Goal: Transaction & Acquisition: Purchase product/service

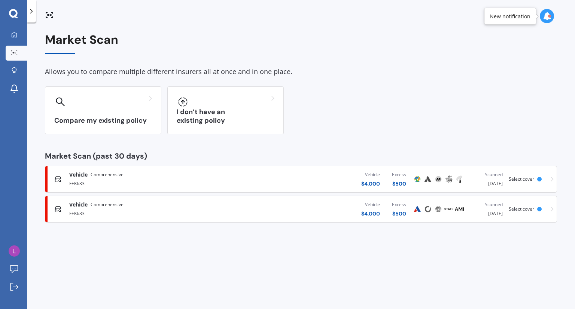
click at [138, 182] on div "FEK633" at bounding box center [151, 183] width 164 height 9
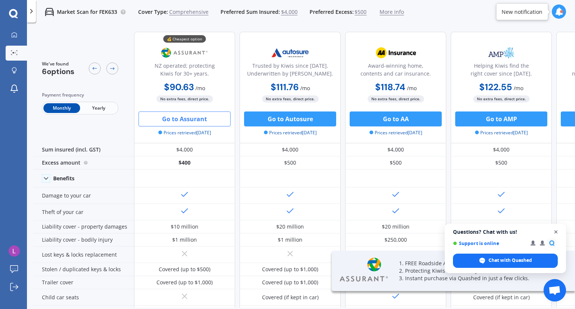
click at [556, 231] on span "Close chat" at bounding box center [555, 232] width 9 height 9
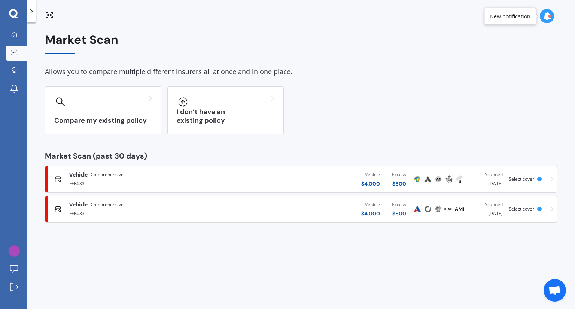
click at [84, 210] on div "FEK633" at bounding box center [151, 213] width 164 height 9
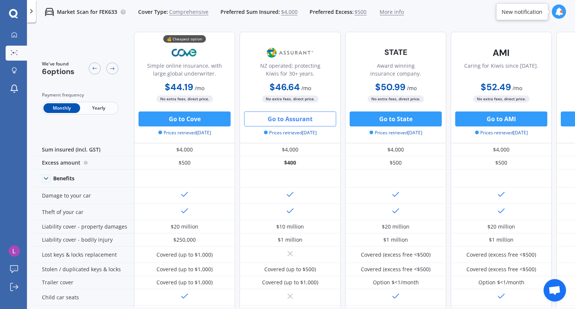
click at [285, 119] on button "Go to Assurant" at bounding box center [290, 119] width 92 height 15
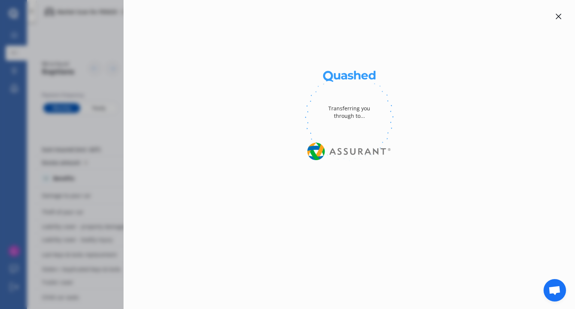
select select "Monthly"
select select "full"
select select "0"
select select "Canterbury"
select select "HYUNDAI"
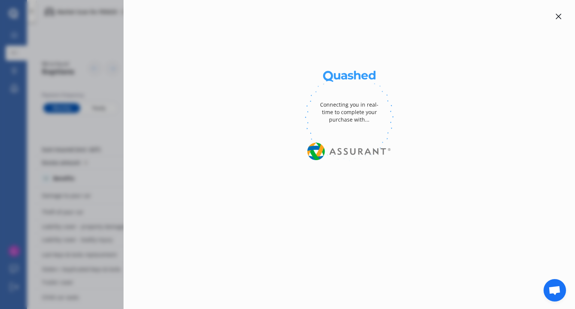
select select "[PERSON_NAME]"
select select "(ALL)"
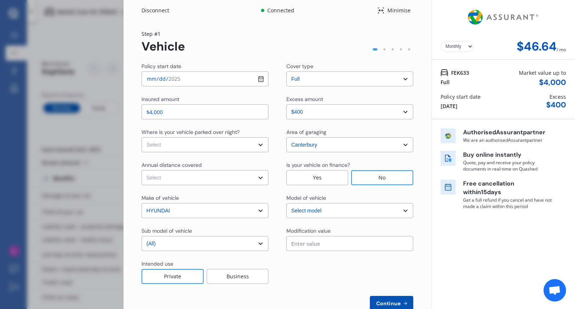
drag, startPoint x: 575, startPoint y: 138, endPoint x: 574, endPoint y: 168, distance: 30.0
click at [574, 168] on div "Disconnect Connected Minimise Yearly Monthly $46.64 / mo Step # 1 Vehicle Polic…" at bounding box center [349, 154] width 451 height 309
click at [250, 145] on select "Select In a garage On own property On street or road" at bounding box center [205, 144] width 127 height 15
select select "On own property"
click at [142, 137] on select "Select In a garage On own property On street or road" at bounding box center [205, 144] width 127 height 15
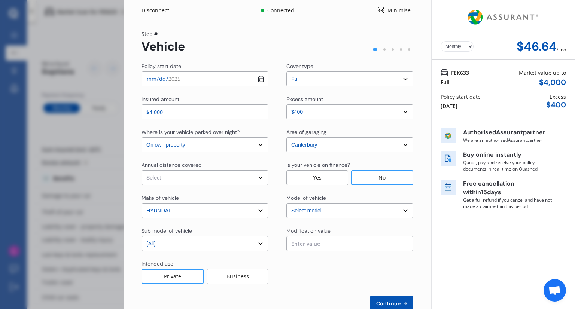
click at [258, 81] on input "[DATE]" at bounding box center [205, 79] width 127 height 15
type input "[DATE]"
click at [262, 178] on select "Select Low (less than 15,000km per year) Average (15,000-30,000km per year) Hig…" at bounding box center [205, 177] width 127 height 15
select select "15000"
click at [142, 170] on select "Select Low (less than 15,000km per year) Average (15,000-30,000km per year) Hig…" at bounding box center [205, 177] width 127 height 15
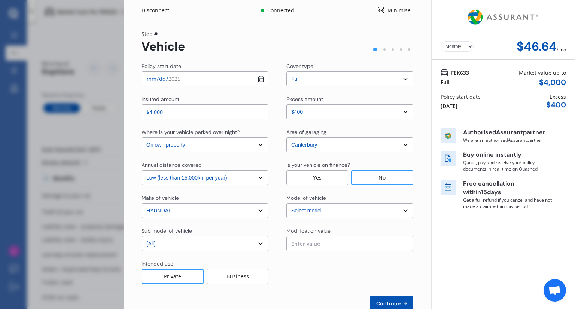
drag, startPoint x: 575, startPoint y: 71, endPoint x: 572, endPoint y: 136, distance: 64.8
click at [572, 136] on div "Disconnect Connected Minimise Yearly Monthly $46.64 / mo Step # 1 Vehicle Polic…" at bounding box center [349, 154] width 451 height 309
click at [381, 301] on span "Continue" at bounding box center [388, 304] width 27 height 6
select select "Miss"
select select "04"
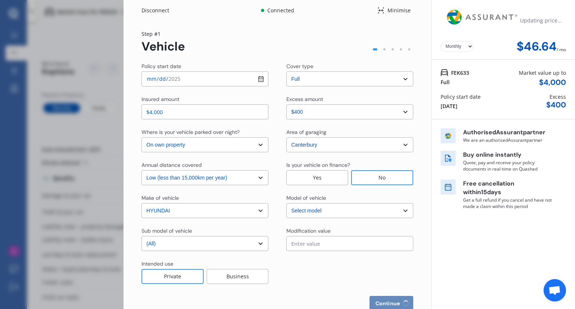
select select "09"
select select "1982"
select select "full"
select select "more than 4 years"
select select "[GEOGRAPHIC_DATA]"
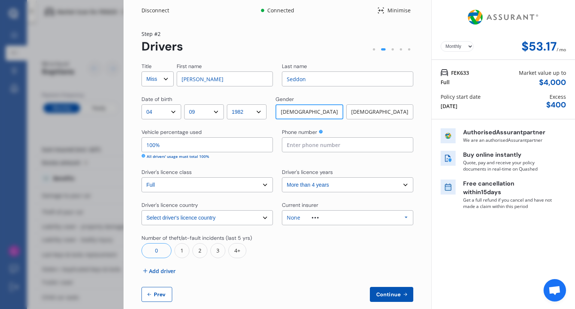
click at [195, 149] on input "100%" at bounding box center [207, 144] width 131 height 15
type input "1%"
type input "5%"
type input "40%"
click at [166, 271] on span "Add driver" at bounding box center [162, 271] width 27 height 8
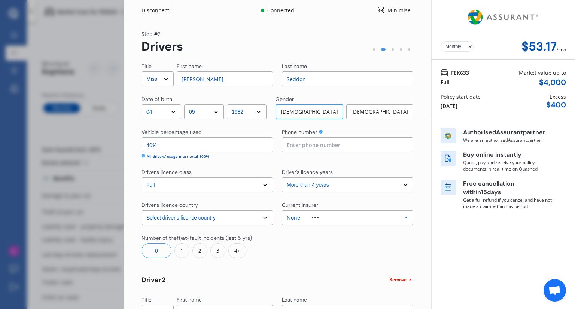
drag, startPoint x: 575, startPoint y: 130, endPoint x: 566, endPoint y: 198, distance: 69.0
click at [566, 198] on div "Disconnect Connected Minimise Yearly Monthly $53.17 / mo Step # 2 Drivers Title…" at bounding box center [349, 154] width 451 height 309
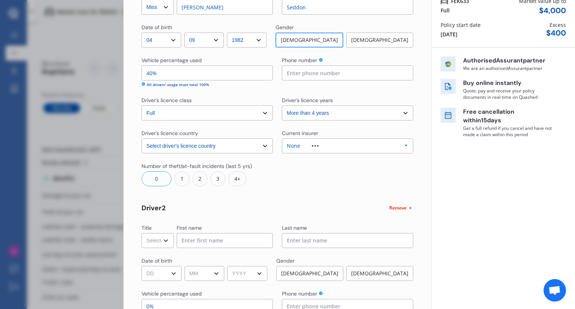
scroll to position [118, 0]
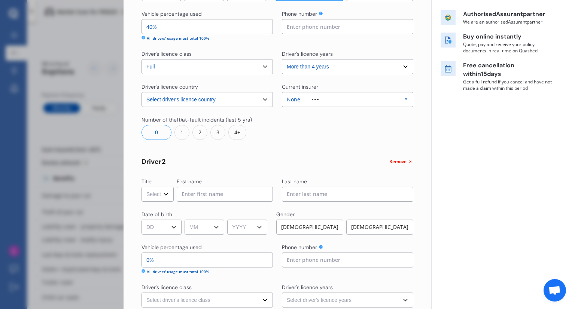
click at [155, 195] on select "Select Mr Mrs Miss Ms Dr" at bounding box center [158, 194] width 32 height 15
select select "Mr"
click at [142, 187] on select "Select Mr Mrs Miss Ms Dr" at bounding box center [158, 194] width 32 height 15
click at [188, 203] on div "Title Select Mr Mrs Miss Ms Dr First name [PERSON_NAME] Last name [PERSON_NAME]…" at bounding box center [278, 180] width 272 height 473
click at [192, 197] on input at bounding box center [225, 194] width 96 height 15
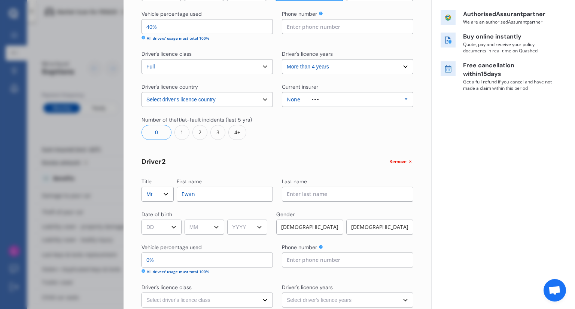
type input "Ewan"
type input "Seddon-Price"
click at [172, 229] on select "DD 01 02 03 04 05 06 07 08 09 10 11 12 13 14 15 16 17 18 19 20 21 22 23 24 25 2…" at bounding box center [162, 227] width 40 height 15
select select "22"
click at [142, 220] on select "DD 01 02 03 04 05 06 07 08 09 10 11 12 13 14 15 16 17 18 19 20 21 22 23 24 25 2…" at bounding box center [162, 227] width 40 height 15
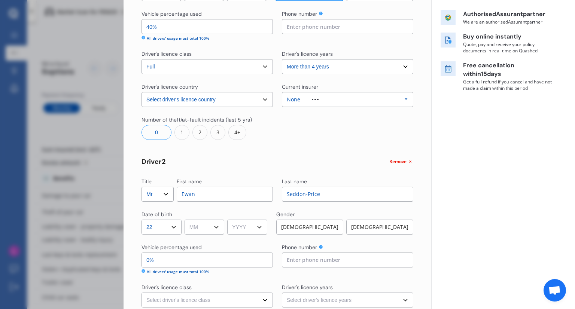
click at [199, 225] on select "MM 01 02 03 04 05 06 07 08 09 10 11 12" at bounding box center [205, 227] width 40 height 15
select select "06"
click at [186, 220] on select "MM 01 02 03 04 05 06 07 08 09 10 11 12" at bounding box center [205, 227] width 40 height 15
click at [247, 225] on select "YYYY 2009 2008 2007 2006 2005 2004 2003 2002 2001 2000 1999 1998 1997 1996 1995…" at bounding box center [247, 227] width 40 height 15
select select "2007"
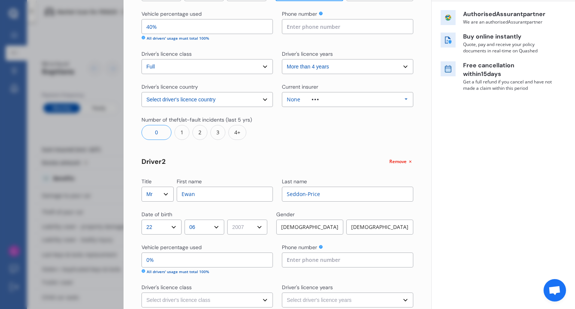
click at [230, 220] on select "YYYY 2009 2008 2007 2006 2005 2004 2003 2002 2001 2000 1999 1998 1997 1996 1995…" at bounding box center [247, 227] width 40 height 15
click at [314, 222] on div "[DEMOGRAPHIC_DATA]" at bounding box center [309, 227] width 67 height 15
click at [218, 260] on input "0%" at bounding box center [207, 260] width 131 height 15
click at [238, 261] on input "0%" at bounding box center [207, 260] width 131 height 15
type input "100%"
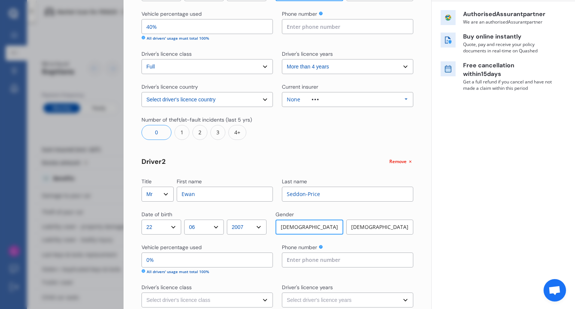
type input "0%"
type input "60%"
type input "-40%"
type input "100%"
type input "0%"
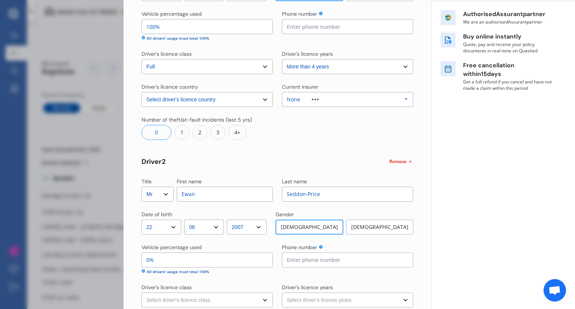
type input "60%"
type input "40%"
click at [368, 262] on input at bounding box center [347, 260] width 131 height 15
type input "0210645575"
click at [213, 298] on select "Select driver's licence class None Learner Restricted Full" at bounding box center [207, 300] width 131 height 15
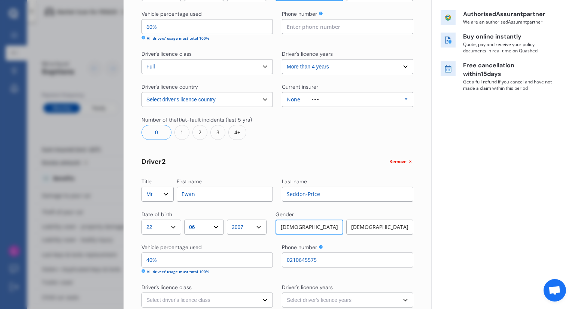
select select "restricted"
click at [142, 293] on select "Select driver's licence class None Learner Restricted Full" at bounding box center [207, 300] width 131 height 15
click at [289, 296] on select "Select driver's licence years Less than 1 year 1-2 years 2-4 years More than 4 …" at bounding box center [347, 300] width 131 height 15
select select "1-2 years"
click at [282, 293] on select "Select driver's licence years Less than 1 year 1-2 years 2-4 years More than 4 …" at bounding box center [347, 300] width 131 height 15
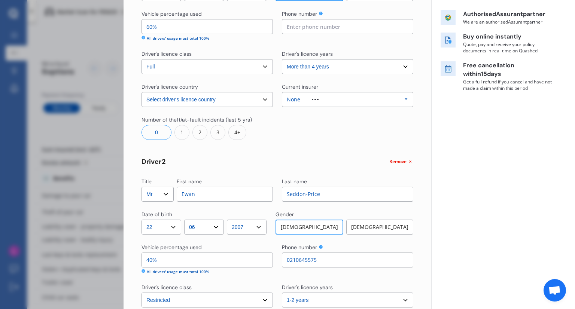
drag, startPoint x: 575, startPoint y: 216, endPoint x: 574, endPoint y: 261, distance: 44.9
click at [574, 261] on div "Disconnect Connected Minimise Yearly Monthly $53.17 / mo Step # 2 Drivers Title…" at bounding box center [349, 154] width 451 height 309
click at [548, 210] on div "Yearly Monthly $53.17 / mo FEK633 Full Market value up to $ 4,000 Policy start …" at bounding box center [503, 159] width 144 height 554
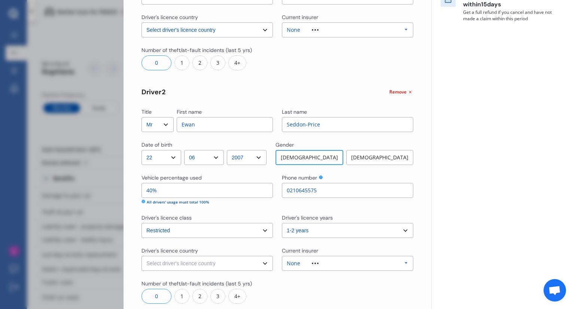
scroll to position [244, 0]
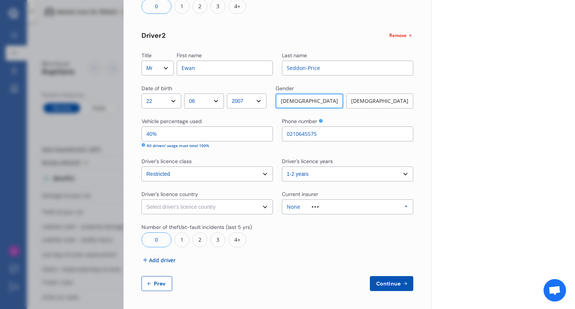
click at [236, 209] on select "Select driver's licence country [GEOGRAPHIC_DATA] [GEOGRAPHIC_DATA] [GEOGRAPHIC…" at bounding box center [207, 207] width 131 height 15
select select "[GEOGRAPHIC_DATA]"
click at [142, 200] on select "Select driver's licence country [GEOGRAPHIC_DATA] [GEOGRAPHIC_DATA] [GEOGRAPHIC…" at bounding box center [207, 207] width 131 height 15
click at [316, 204] on div "None" at bounding box center [308, 206] width 43 height 5
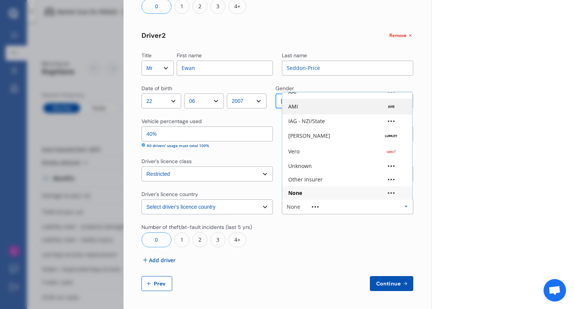
click at [383, 106] on img at bounding box center [391, 106] width 20 height 7
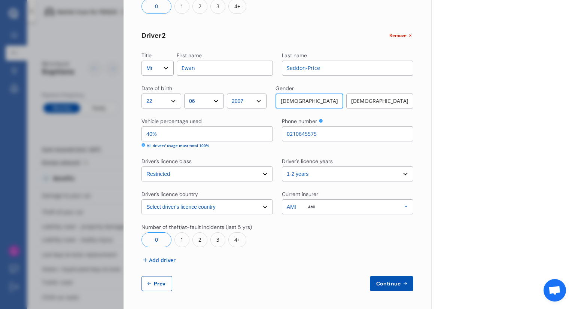
drag, startPoint x: 575, startPoint y: 203, endPoint x: 575, endPoint y: 147, distance: 55.4
click at [575, 147] on div "Disconnect Connected Minimise Yearly Monthly $53.17 / mo Step # 2 Drivers Title…" at bounding box center [349, 154] width 451 height 309
click at [553, 183] on div "Yearly Monthly $53.17 / mo FEK633 Full Market value up to $ 4,000 Policy start …" at bounding box center [503, 33] width 144 height 554
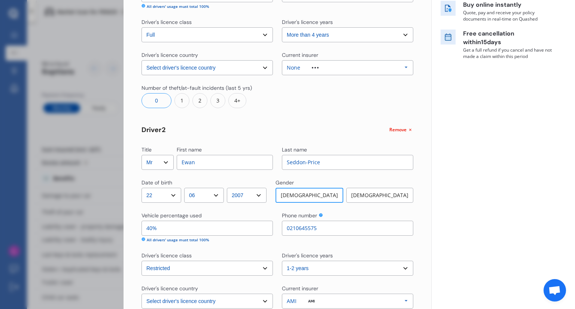
scroll to position [100, 0]
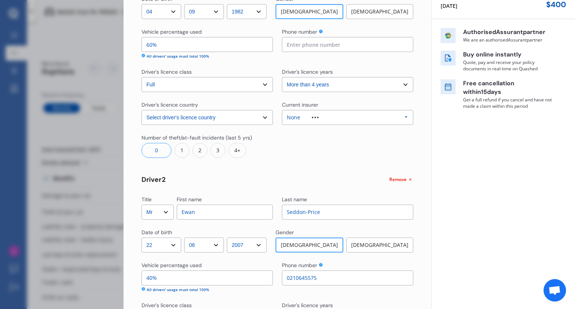
click at [366, 119] on div "None Allianz AAI AMI IAG - NZI/State Lumley Vero Unknown Other Insurer None Pro…" at bounding box center [347, 117] width 131 height 15
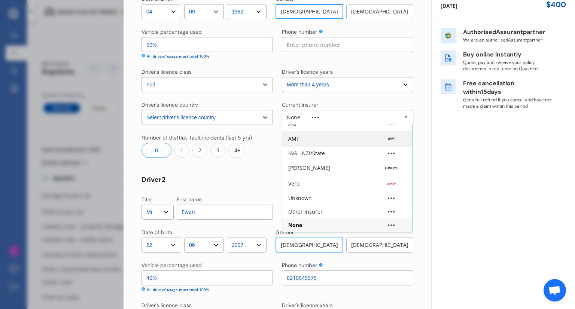
click at [341, 142] on div "AMI" at bounding box center [347, 138] width 118 height 7
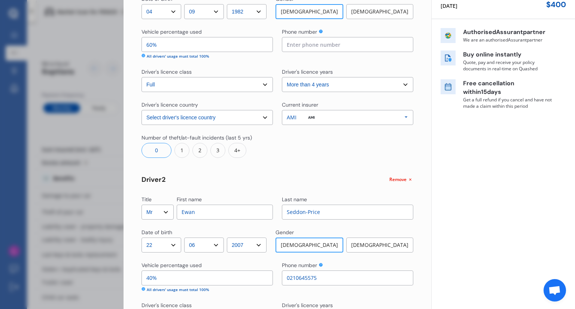
drag, startPoint x: 575, startPoint y: 140, endPoint x: 572, endPoint y: 194, distance: 54.3
click at [572, 194] on div "Disconnect Connected Minimise Yearly Monthly $53.17 / mo Step # 2 Drivers Title…" at bounding box center [349, 154] width 451 height 309
click at [539, 172] on div "Yearly Monthly $53.17 / mo FEK633 Full Market value up to $ 4,000 Policy start …" at bounding box center [503, 177] width 144 height 554
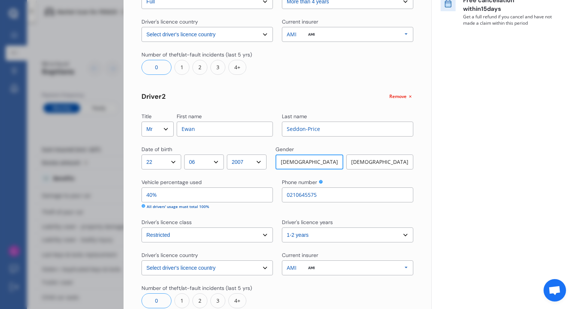
scroll to position [214, 0]
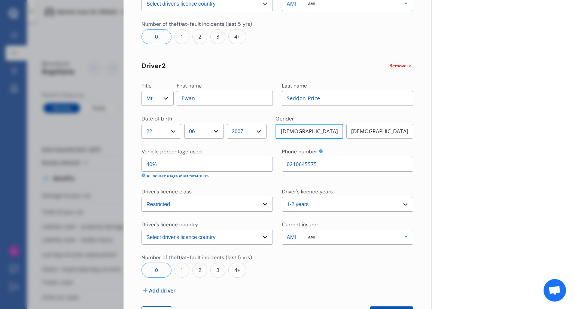
drag, startPoint x: 575, startPoint y: 229, endPoint x: 575, endPoint y: 275, distance: 45.3
click at [575, 275] on div "Disconnect Connected Minimise Yearly Monthly $53.17 / mo Step # 2 Drivers Title…" at bounding box center [349, 154] width 451 height 309
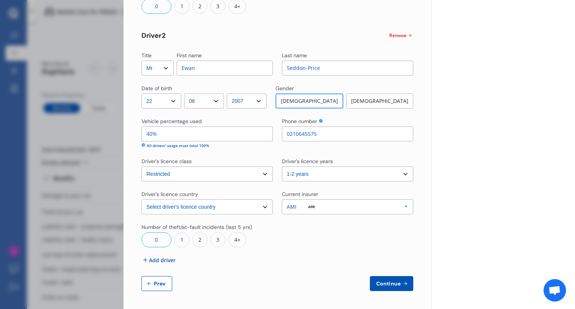
click at [166, 259] on span "Add driver" at bounding box center [162, 260] width 27 height 8
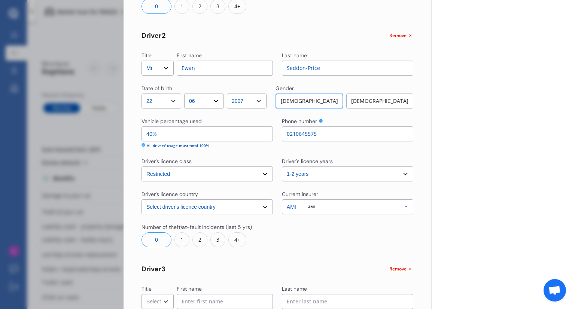
click at [162, 298] on select "Select Mr Mrs Miss Ms Dr" at bounding box center [158, 301] width 32 height 15
select select "Mr"
click at [142, 294] on select "Select Mr Mrs Miss Ms Dr" at bounding box center [158, 301] width 32 height 15
click at [191, 305] on input at bounding box center [225, 301] width 96 height 15
type input "[PERSON_NAME]"
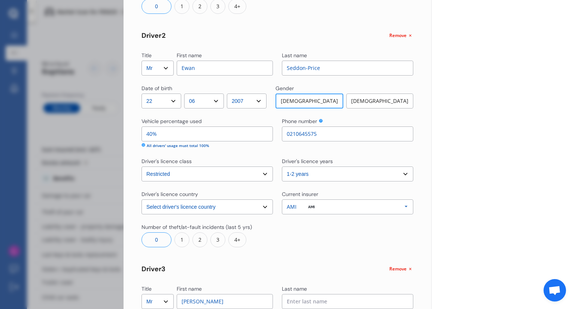
click at [299, 302] on input at bounding box center [347, 301] width 131 height 15
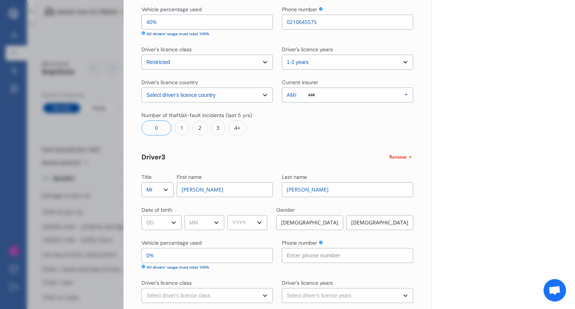
scroll to position [373, 0]
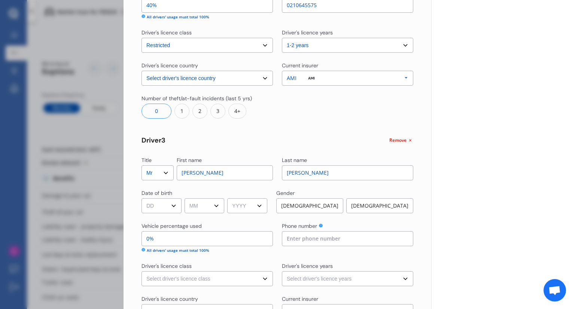
type input "[PERSON_NAME]"
click at [160, 204] on select "DD 01 02 03 04 05 06 07 08 09 10 11 12 13 14 15 16 17 18 19 20 21 22 23 24 25 2…" at bounding box center [162, 205] width 40 height 15
select select "07"
click at [142, 198] on select "DD 01 02 03 04 05 06 07 08 09 10 11 12 13 14 15 16 17 18 19 20 21 22 23 24 25 2…" at bounding box center [162, 205] width 40 height 15
click at [214, 204] on select "MM 01 02 03 04 05 06 07 08 09 10 11 12" at bounding box center [205, 205] width 40 height 15
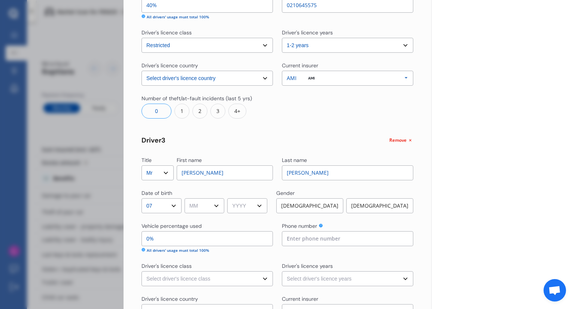
select select "08"
click at [186, 198] on select "MM 01 02 03 04 05 06 07 08 09 10 11 12" at bounding box center [205, 205] width 40 height 15
click at [253, 203] on select "YYYY 2009 2008 2007 2006 2005 2004 2003 2002 2001 2000 1999 1998 1997 1996 1995…" at bounding box center [247, 205] width 40 height 15
select select "1984"
click at [230, 198] on select "YYYY 2009 2008 2007 2006 2005 2004 2003 2002 2001 2000 1999 1998 1997 1996 1995…" at bounding box center [247, 205] width 40 height 15
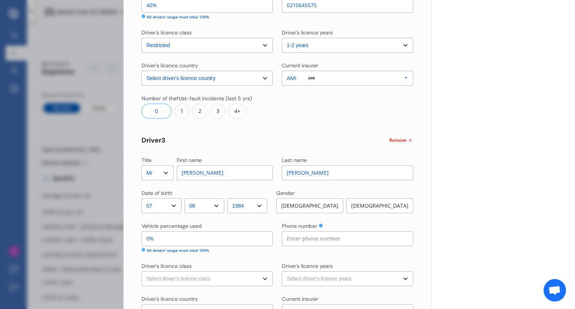
click at [310, 208] on div "[DEMOGRAPHIC_DATA]" at bounding box center [309, 205] width 67 height 15
click at [215, 242] on input "0%" at bounding box center [207, 238] width 131 height 15
type input "20%"
click at [302, 235] on input at bounding box center [347, 238] width 131 height 15
type input "0276258632"
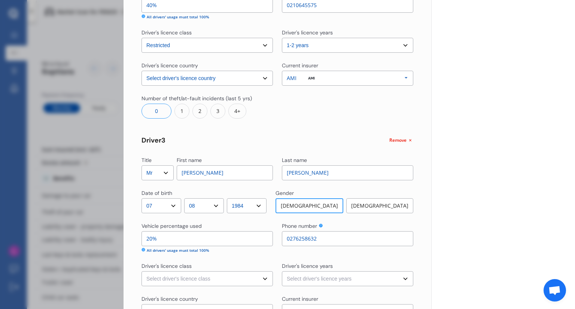
click at [230, 277] on select "Select driver's licence class None Learner Restricted Full" at bounding box center [207, 278] width 131 height 15
click at [223, 272] on select "Select driver's licence class None Learner Restricted Full" at bounding box center [207, 278] width 131 height 15
click at [232, 277] on select "Select driver's licence class None Learner Restricted Full" at bounding box center [207, 278] width 131 height 15
select select "full"
click at [142, 271] on select "Select driver's licence class None Learner Restricted Full" at bounding box center [207, 278] width 131 height 15
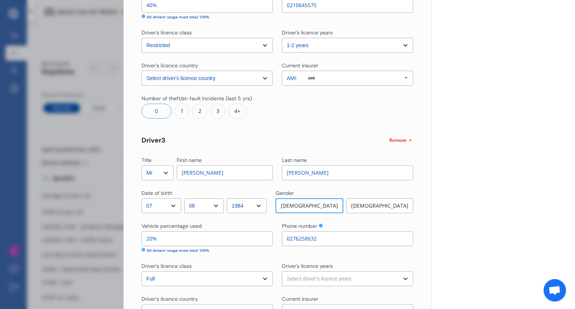
click at [295, 282] on select "Select driver's licence years Less than 1 year 1-2 years 2-4 years More than 4 …" at bounding box center [347, 278] width 131 height 15
select select "more than 4 years"
click at [282, 271] on select "Select driver's licence years Less than 1 year 1-2 years 2-4 years More than 4 …" at bounding box center [347, 278] width 131 height 15
drag, startPoint x: 575, startPoint y: 239, endPoint x: 575, endPoint y: 174, distance: 64.8
click at [575, 174] on div "Disconnect Connected Minimise Yearly Monthly $53.17 / mo Step # 2 Drivers Title…" at bounding box center [349, 154] width 451 height 309
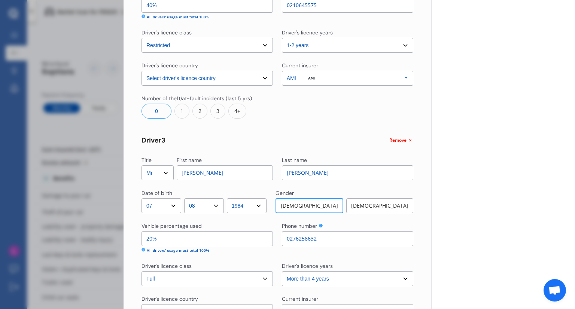
click at [560, 175] on div "Yearly Monthly $53.17 / mo FEK633 Full Market value up to $ 4,000 Policy start …" at bounding box center [503, 20] width 144 height 787
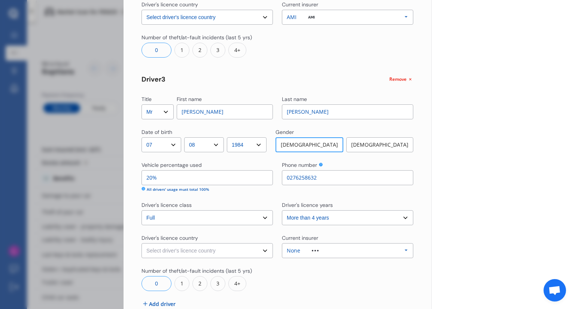
scroll to position [478, 0]
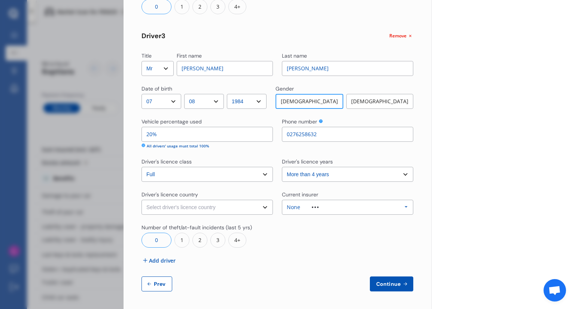
click at [244, 204] on select "Select driver's licence country [GEOGRAPHIC_DATA] [GEOGRAPHIC_DATA] [GEOGRAPHIC…" at bounding box center [207, 207] width 131 height 15
select select "[GEOGRAPHIC_DATA]"
click at [142, 200] on select "Select driver's licence country [GEOGRAPHIC_DATA] [GEOGRAPHIC_DATA] [GEOGRAPHIC…" at bounding box center [207, 207] width 131 height 15
click at [387, 285] on span "Continue" at bounding box center [388, 284] width 27 height 6
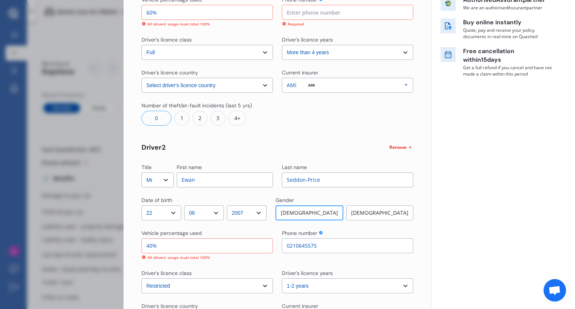
scroll to position [128, 0]
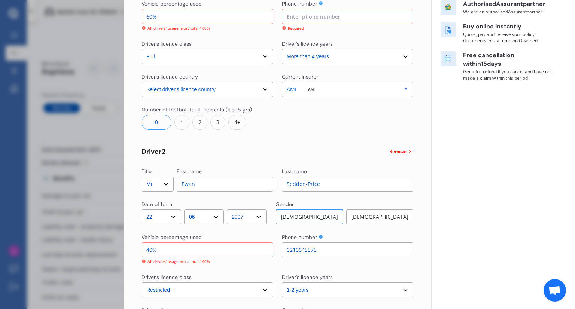
click at [149, 16] on input "60%" at bounding box center [207, 16] width 131 height 15
type input "40%"
drag, startPoint x: 575, startPoint y: 134, endPoint x: 572, endPoint y: 182, distance: 48.4
click at [572, 182] on div "Disconnect Connected Minimise Yearly Monthly $53.17 / mo Step # 2 Drivers Title…" at bounding box center [349, 154] width 451 height 309
click at [559, 183] on div "Yearly Monthly $53.17 / mo FEK633 Full Market value up to $ 4,000 Policy start …" at bounding box center [503, 265] width 144 height 787
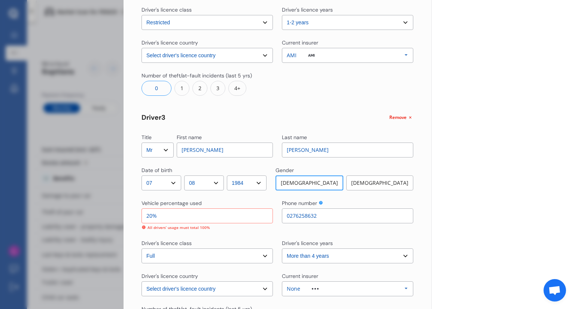
scroll to position [478, 0]
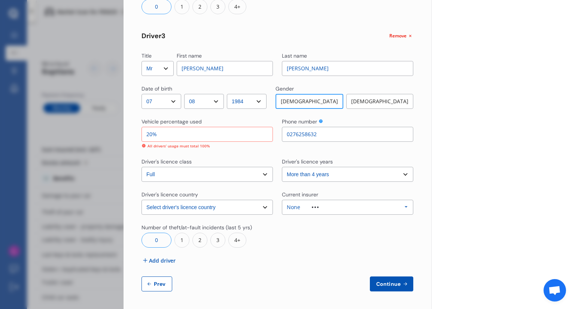
click at [376, 288] on button "Continue" at bounding box center [391, 284] width 43 height 15
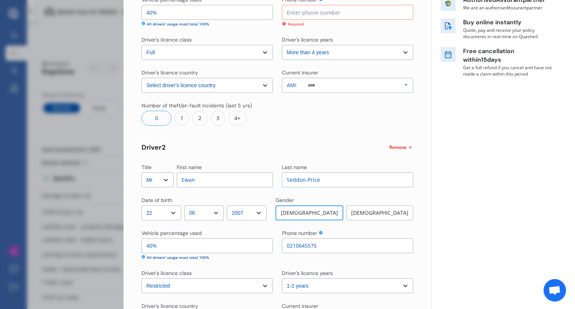
scroll to position [128, 0]
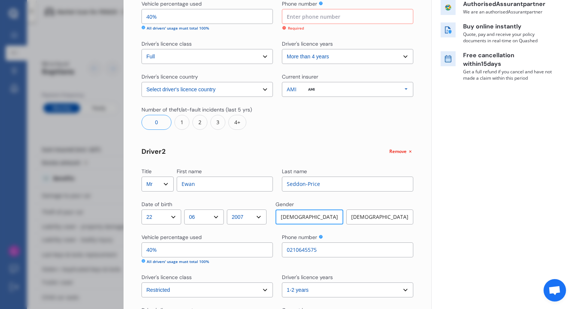
click at [323, 20] on input at bounding box center [347, 16] width 131 height 15
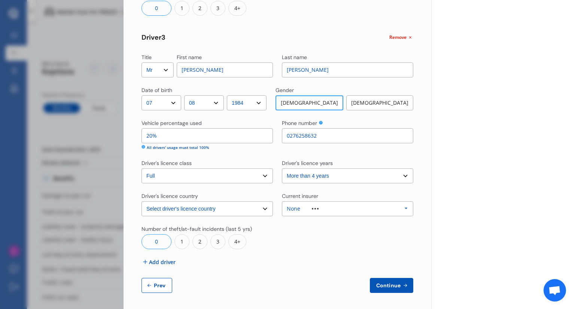
scroll to position [478, 0]
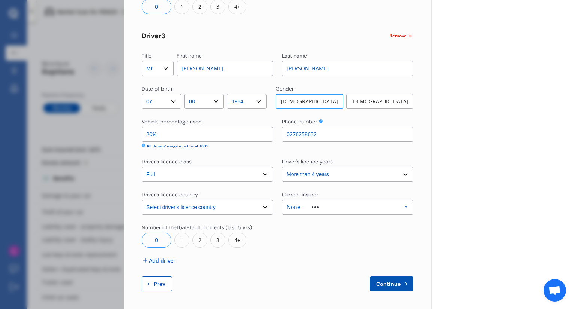
type input "0284221738"
click at [376, 285] on span "Continue" at bounding box center [388, 284] width 27 height 6
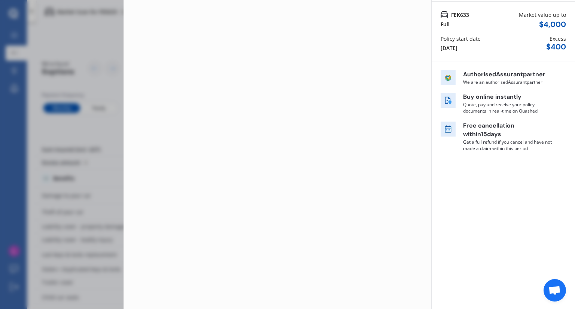
scroll to position [0, 0]
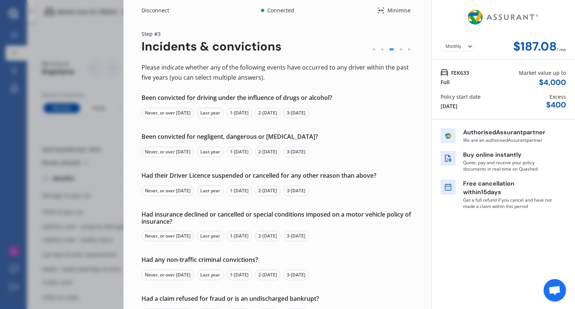
click at [184, 115] on div "Never, or over [DATE]" at bounding box center [168, 113] width 52 height 10
click at [185, 150] on div "Never, or over [DATE]" at bounding box center [168, 152] width 52 height 10
click at [185, 191] on div "Never, or over [DATE]" at bounding box center [168, 191] width 52 height 10
click at [185, 237] on div "Never, or over [DATE]" at bounding box center [168, 236] width 52 height 10
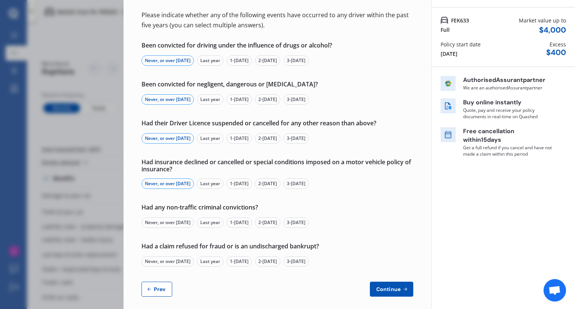
scroll to position [58, 0]
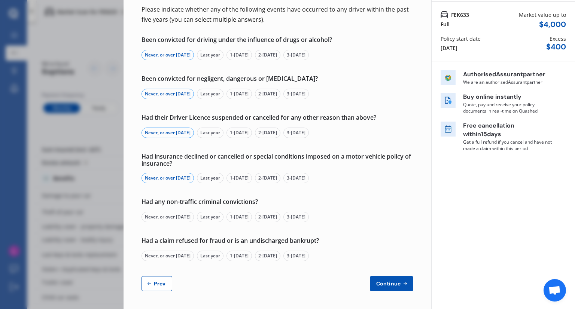
click at [182, 219] on div "Never, or over [DATE]" at bounding box center [168, 217] width 52 height 10
click at [180, 256] on div "Never, or over [DATE]" at bounding box center [168, 256] width 52 height 10
click at [386, 283] on span "Continue" at bounding box center [388, 284] width 27 height 6
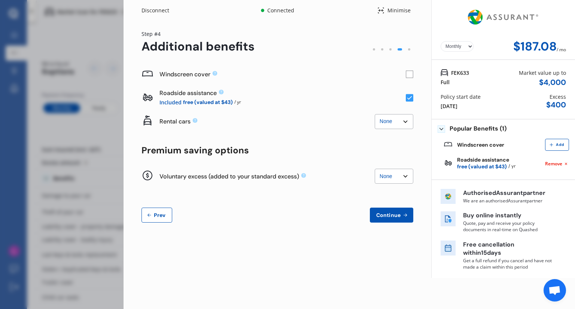
scroll to position [0, 0]
click at [412, 75] on rect at bounding box center [409, 74] width 7 height 7
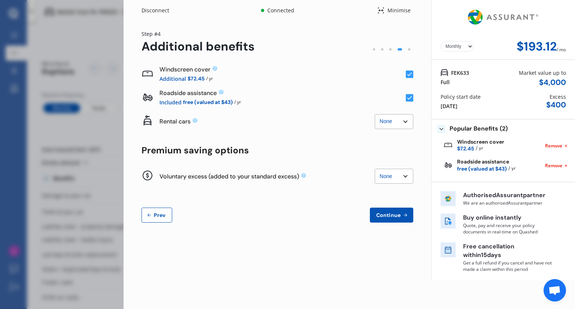
click at [404, 177] on select "None $500 $1,000" at bounding box center [394, 176] width 39 height 15
click at [375, 169] on select "None $500 $1,000" at bounding box center [394, 176] width 39 height 15
click at [398, 179] on select "None $500 $1,000" at bounding box center [394, 176] width 39 height 15
select select "1000.00"
click at [375, 169] on select "None $500 $1,000" at bounding box center [394, 176] width 39 height 15
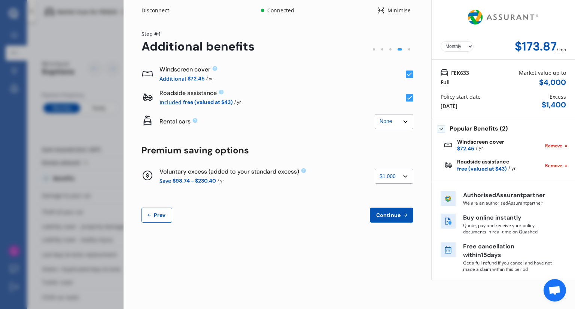
click at [388, 218] on span "Continue" at bounding box center [388, 215] width 27 height 6
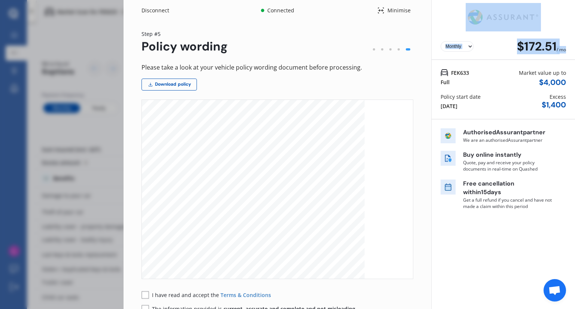
drag, startPoint x: 575, startPoint y: 48, endPoint x: 575, endPoint y: 9, distance: 38.9
click at [575, 9] on div "Disconnect Connected Minimise Yearly Monthly $172.51 / mo Step # 5 Policy wordi…" at bounding box center [349, 154] width 451 height 309
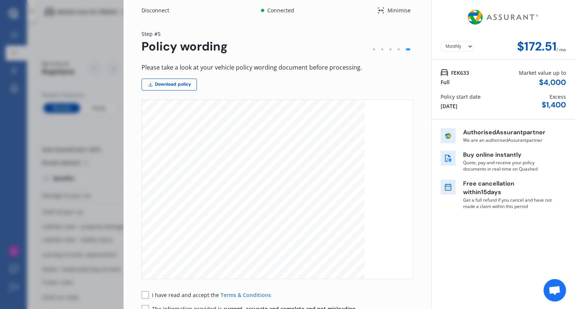
click at [78, 90] on div "Disconnect Connected Minimise Yearly Monthly $172.51 / mo Step # 5 Policy wordi…" at bounding box center [287, 154] width 575 height 309
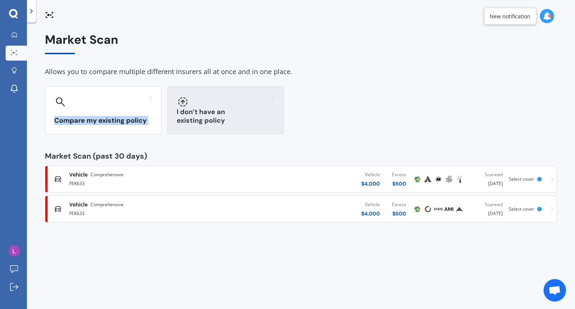
drag, startPoint x: 130, startPoint y: 109, endPoint x: 204, endPoint y: 108, distance: 74.1
click at [204, 108] on div "Compare my existing policy I don’t have an existing policy" at bounding box center [301, 110] width 512 height 48
click at [216, 112] on div "I don’t have an existing policy" at bounding box center [225, 110] width 116 height 48
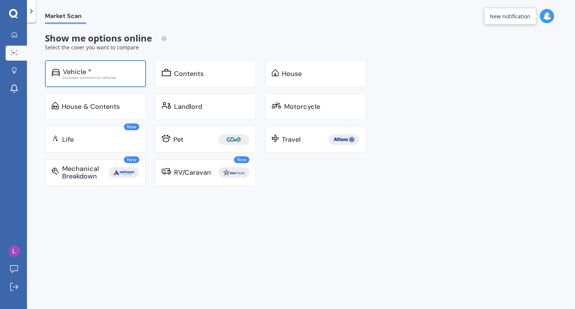
click at [116, 73] on div "Vehicle *" at bounding box center [101, 71] width 76 height 7
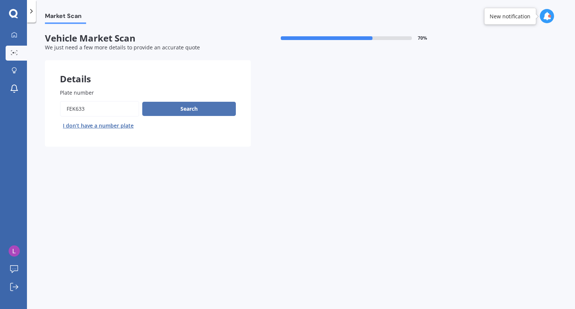
click at [172, 110] on button "Search" at bounding box center [189, 109] width 94 height 14
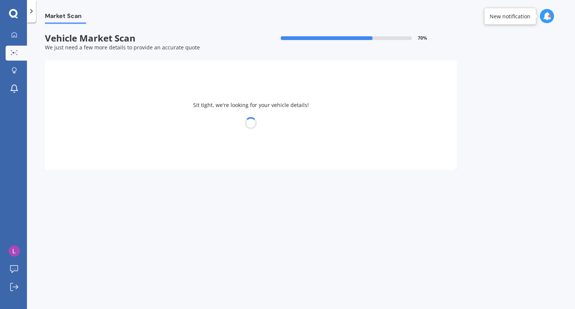
select select "HYUNDAI"
select select "[PERSON_NAME]"
select select "22"
select select "06"
select select "2007"
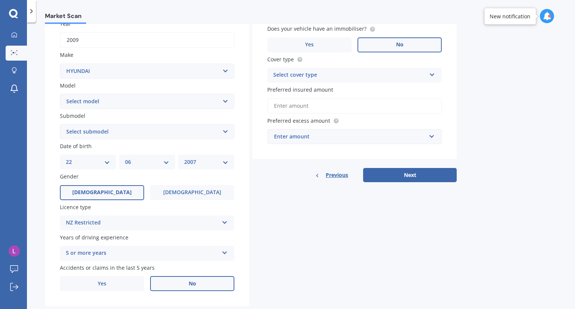
scroll to position [121, 0]
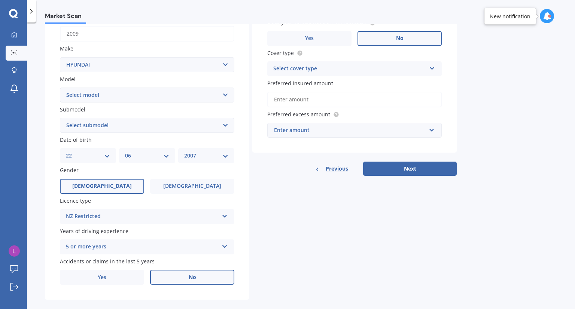
click at [102, 153] on select "DD 01 02 03 04 05 06 07 08 09 10 11 12 13 14 15 16 17 18 19 20 21 22 23 24 25 2…" at bounding box center [88, 156] width 44 height 8
select select "04"
click at [66, 152] on select "DD 01 02 03 04 05 06 07 08 09 10 11 12 13 14 15 16 17 18 19 20 21 22 23 24 25 2…" at bounding box center [88, 156] width 44 height 8
click at [148, 158] on select "MM 01 02 03 04 05 06 07 08 09 10 11 12" at bounding box center [147, 156] width 44 height 8
select select "09"
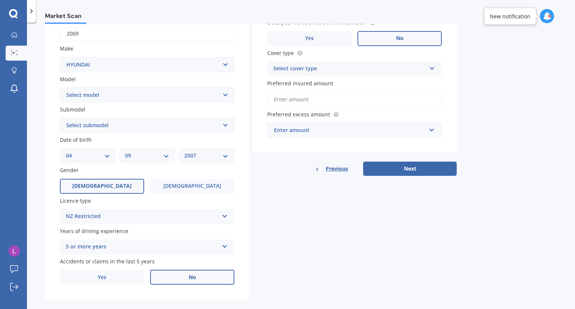
click at [125, 152] on select "MM 01 02 03 04 05 06 07 08 09 10 11 12" at bounding box center [147, 156] width 44 height 8
click at [198, 158] on select "YYYY 2025 2024 2023 2022 2021 2020 2019 2018 2017 2016 2015 2014 2013 2012 2011…" at bounding box center [206, 156] width 44 height 8
select select "1982"
click at [184, 152] on select "YYYY 2025 2024 2023 2022 2021 2020 2019 2018 2017 2016 2015 2014 2013 2012 2011…" at bounding box center [206, 156] width 44 height 8
click at [179, 183] on label "[DEMOGRAPHIC_DATA]" at bounding box center [192, 186] width 84 height 15
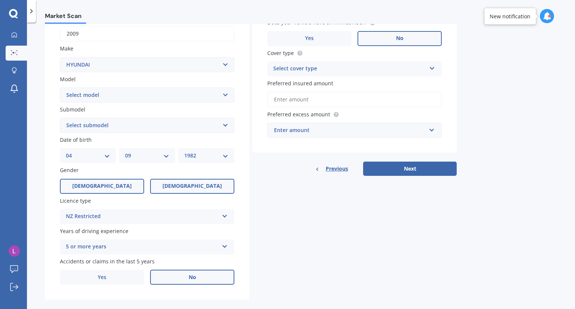
click at [0, 0] on input "[DEMOGRAPHIC_DATA]" at bounding box center [0, 0] width 0 height 0
click at [153, 216] on div "NZ Restricted" at bounding box center [142, 216] width 153 height 9
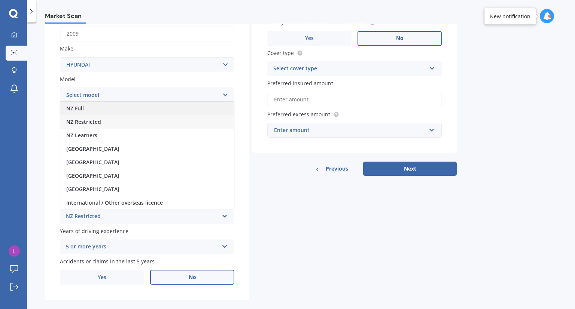
click at [151, 107] on div "NZ Full" at bounding box center [147, 108] width 174 height 13
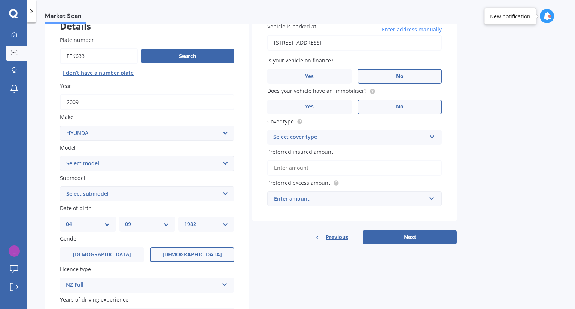
scroll to position [53, 0]
click at [430, 133] on icon at bounding box center [432, 135] width 6 height 5
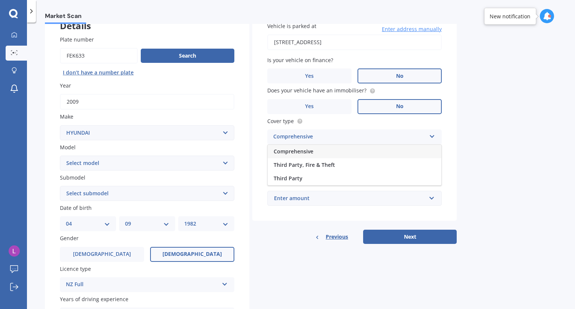
click at [335, 155] on div "Comprehensive" at bounding box center [355, 151] width 174 height 13
click at [356, 170] on input "Preferred insured amount" at bounding box center [354, 168] width 174 height 16
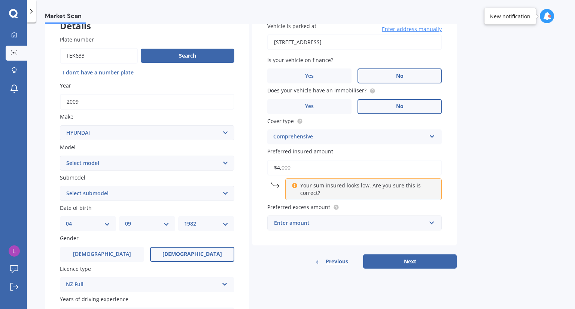
type input "$4,000"
click at [315, 268] on div "Previous" at bounding box center [331, 262] width 33 height 14
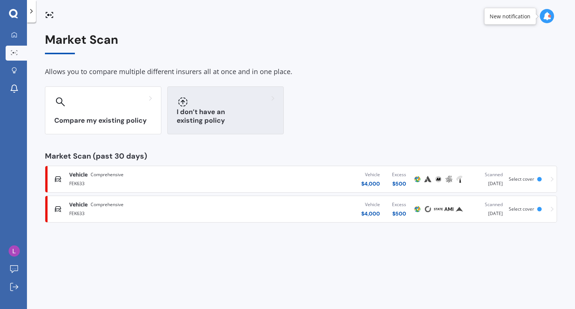
click at [232, 127] on div "I don’t have an existing policy" at bounding box center [225, 110] width 116 height 48
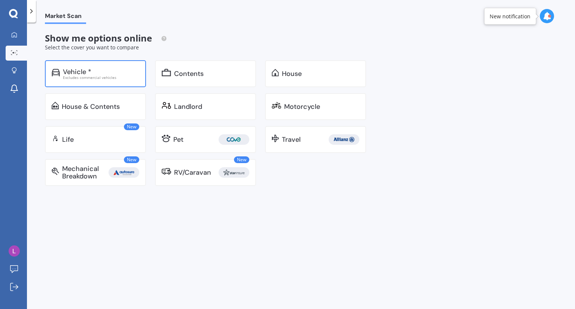
click at [90, 77] on div "Excludes commercial vehicles" at bounding box center [101, 78] width 76 height 4
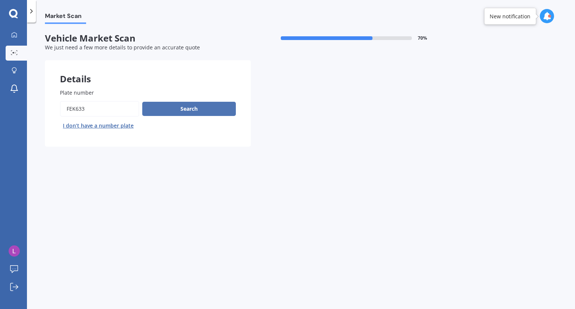
click at [161, 107] on button "Search" at bounding box center [189, 109] width 94 height 14
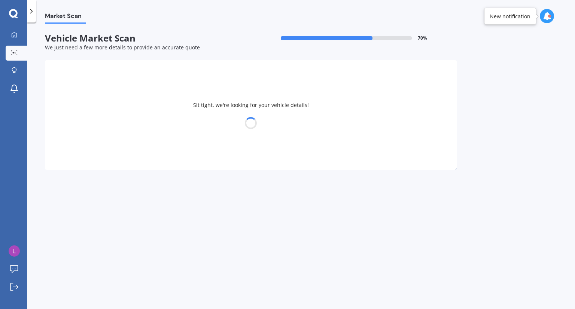
select select "HYUNDAI"
select select "[PERSON_NAME]"
select select "22"
select select "06"
select select "2007"
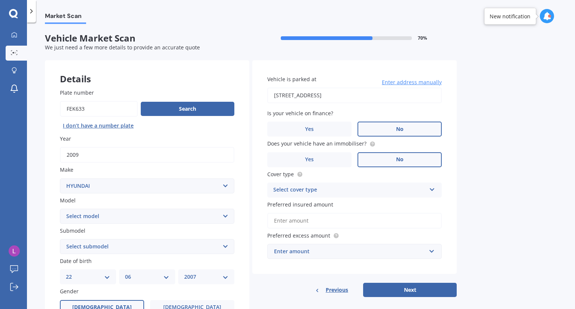
click at [106, 277] on select "DD 01 02 03 04 05 06 07 08 09 10 11 12 13 14 15 16 17 18 19 20 21 22 23 24 25 2…" at bounding box center [88, 277] width 44 height 8
select select "04"
click at [66, 273] on select "DD 01 02 03 04 05 06 07 08 09 10 11 12 13 14 15 16 17 18 19 20 21 22 23 24 25 2…" at bounding box center [88, 277] width 44 height 8
click at [151, 279] on select "MM 01 02 03 04 05 06 07 08 09 10 11 12" at bounding box center [147, 277] width 44 height 8
select select "09"
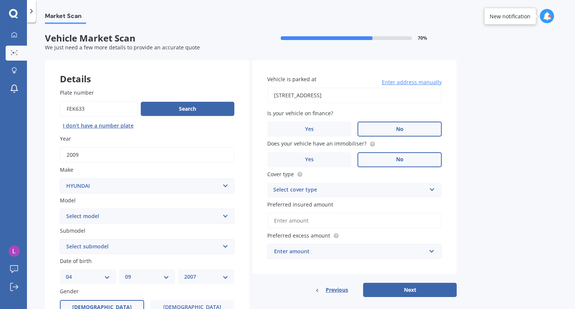
click at [125, 273] on select "MM 01 02 03 04 05 06 07 08 09 10 11 12" at bounding box center [147, 277] width 44 height 8
click at [205, 273] on div "YYYY 2025 2024 2023 2022 2021 2020 2019 2018 2017 2016 2015 2014 2013 2012 2011…" at bounding box center [206, 277] width 56 height 15
click at [226, 277] on select "YYYY 2025 2024 2023 2022 2021 2020 2019 2018 2017 2016 2015 2014 2013 2012 2011…" at bounding box center [206, 277] width 44 height 8
select select "1982"
click at [184, 273] on select "YYYY 2025 2024 2023 2022 2021 2020 2019 2018 2017 2016 2015 2014 2013 2012 2011…" at bounding box center [206, 277] width 44 height 8
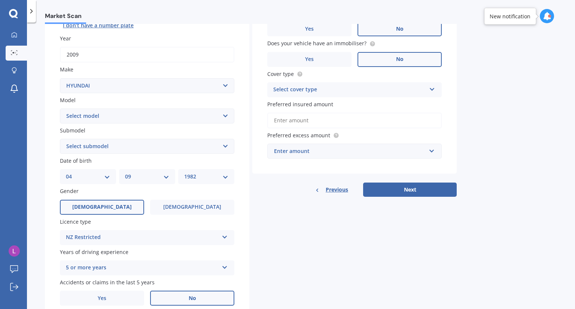
scroll to position [110, 0]
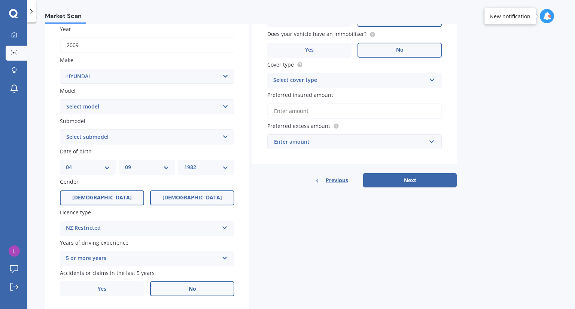
click at [173, 198] on label "[DEMOGRAPHIC_DATA]" at bounding box center [192, 198] width 84 height 15
click at [0, 0] on input "[DEMOGRAPHIC_DATA]" at bounding box center [0, 0] width 0 height 0
click at [177, 226] on div "NZ Restricted" at bounding box center [142, 228] width 153 height 9
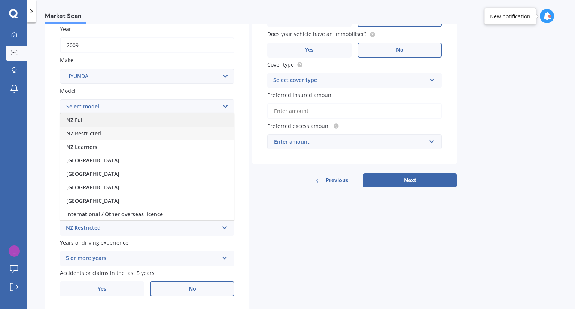
click at [151, 122] on div "NZ Full" at bounding box center [147, 119] width 174 height 13
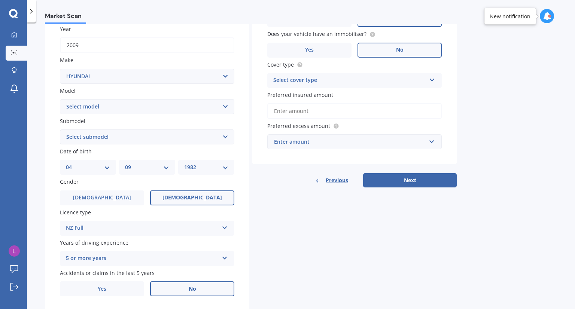
click at [415, 80] on div "Select cover type" at bounding box center [349, 80] width 153 height 9
click at [340, 94] on div "Comprehensive" at bounding box center [355, 94] width 174 height 13
click at [320, 111] on input "Preferred insured amount" at bounding box center [354, 111] width 174 height 16
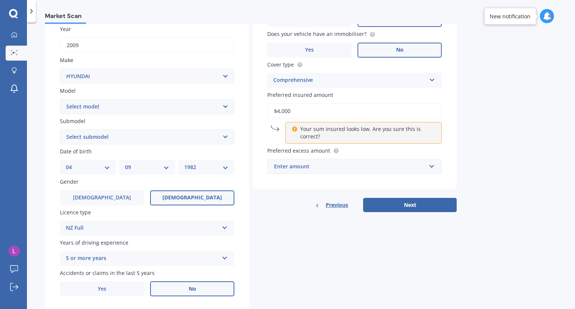
type input "$4,000"
click at [299, 165] on div "Enter amount" at bounding box center [350, 166] width 152 height 8
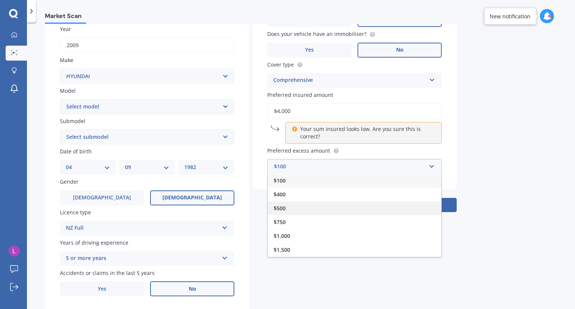
click at [293, 210] on div "$500" at bounding box center [355, 208] width 174 height 14
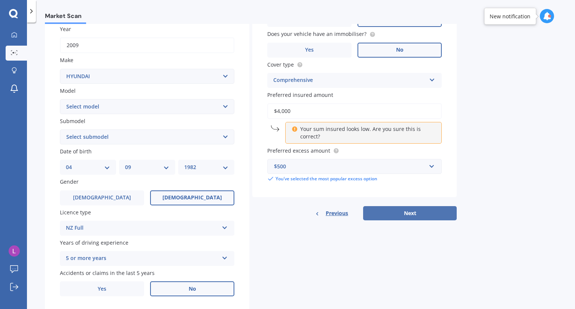
click at [378, 210] on button "Next" at bounding box center [410, 213] width 94 height 14
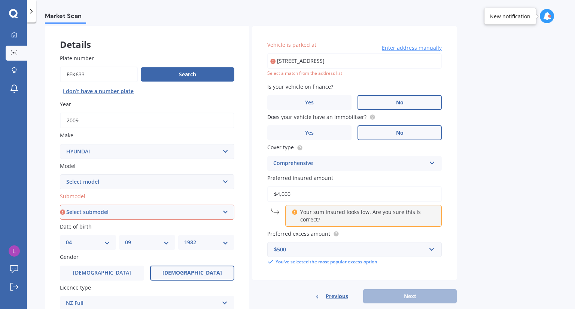
scroll to position [33, 0]
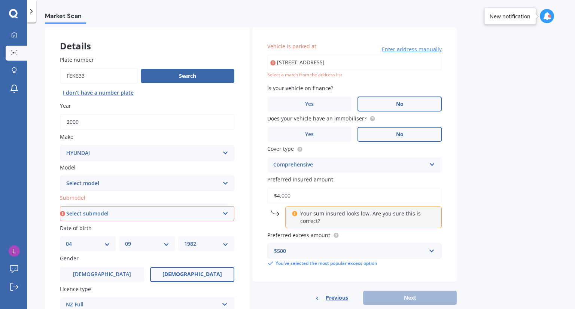
click at [380, 65] on input "[STREET_ADDRESS]" at bounding box center [354, 63] width 174 height 16
type input "[STREET_ADDRESS]"
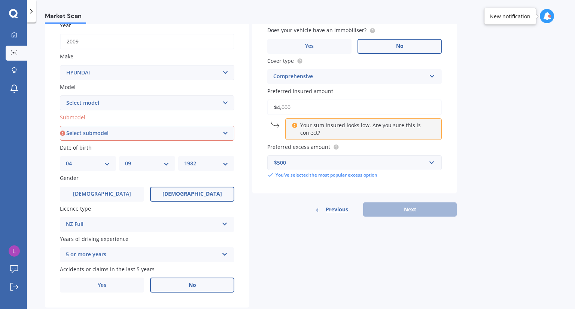
scroll to position [132, 0]
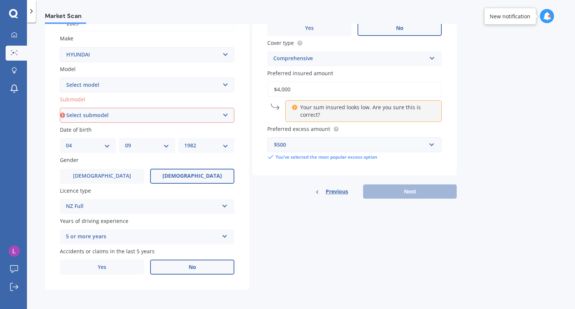
click at [411, 192] on div "Previous Next" at bounding box center [354, 192] width 204 height 14
click at [196, 112] on select "Select submodel (All) 1.5 Diesel" at bounding box center [147, 115] width 174 height 15
select select "(ALL)"
click at [60, 108] on select "Select submodel (All) 1.5 Diesel" at bounding box center [147, 115] width 174 height 15
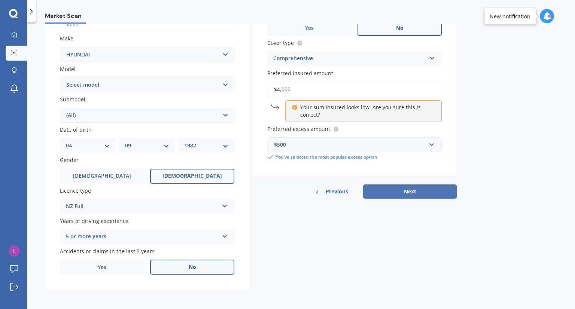
click at [400, 194] on button "Next" at bounding box center [410, 192] width 94 height 14
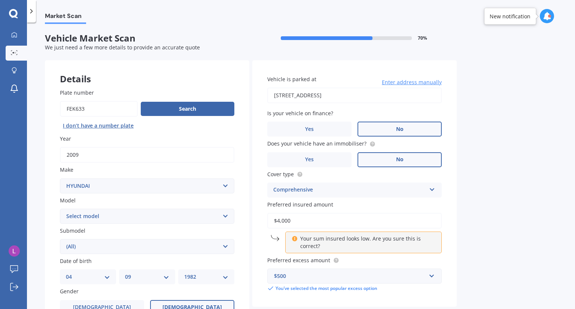
select select "04"
select select "09"
select select "1982"
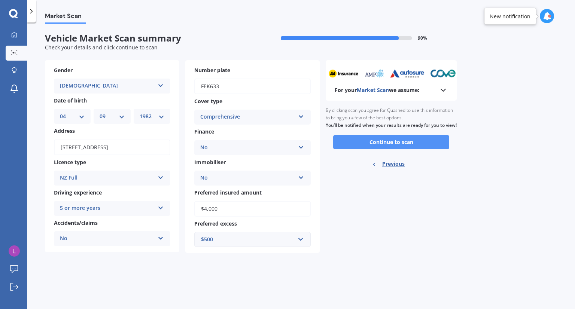
click at [358, 149] on button "Continue to scan" at bounding box center [391, 142] width 116 height 14
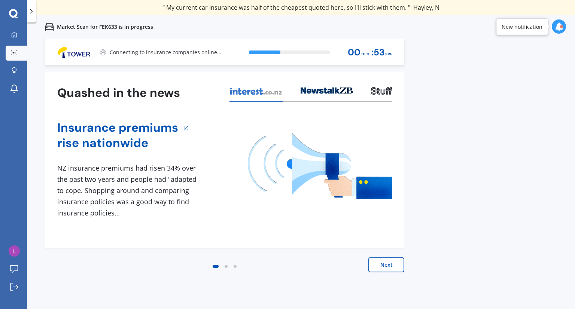
click at [374, 259] on button "Next" at bounding box center [386, 265] width 36 height 15
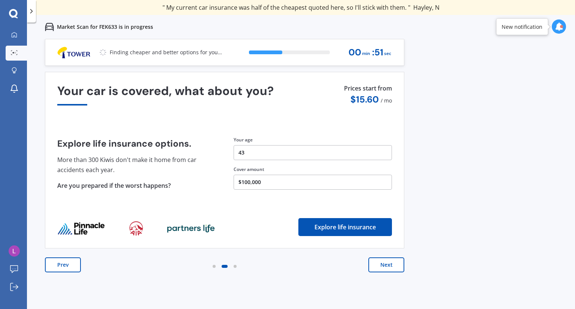
click at [374, 259] on button "Next" at bounding box center [386, 265] width 36 height 15
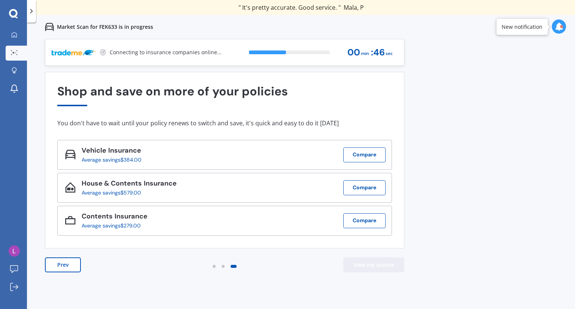
click at [380, 261] on button "View my quotes" at bounding box center [373, 265] width 61 height 15
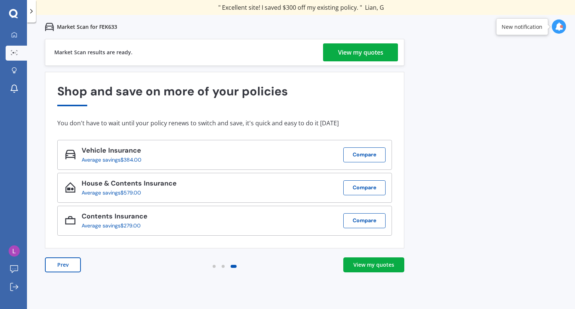
click at [339, 53] on div "View my quotes" at bounding box center [360, 52] width 45 height 18
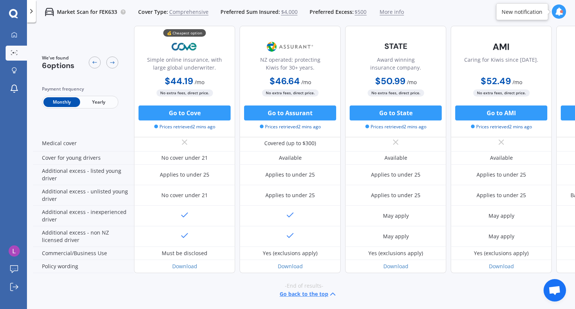
scroll to position [358, 0]
click at [386, 115] on button "Go to State" at bounding box center [396, 113] width 92 height 15
